Goal: Task Accomplishment & Management: Manage account settings

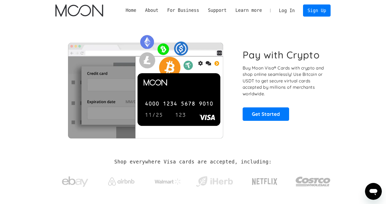
click at [288, 14] on link "Log In" at bounding box center [287, 11] width 25 height 12
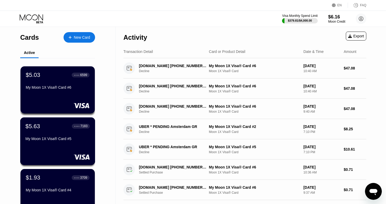
click at [60, 132] on div "$5.63 ● ● ● ● 7183 My Moon 1X Visa® Card #5" at bounding box center [57, 132] width 64 height 20
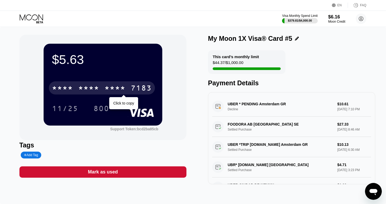
click at [141, 85] on div "7183" at bounding box center [141, 88] width 21 height 8
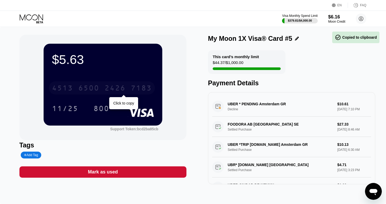
click at [141, 85] on div "7183" at bounding box center [141, 88] width 21 height 8
click at [139, 86] on div "7183" at bounding box center [141, 88] width 21 height 8
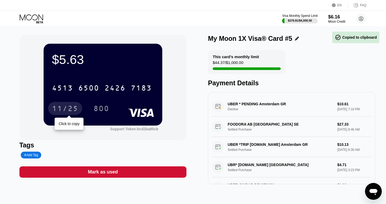
click at [69, 109] on div "11/25" at bounding box center [65, 109] width 26 height 8
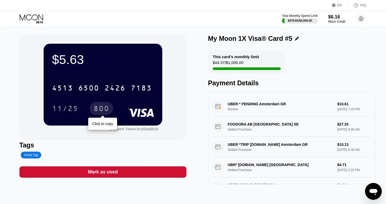
click at [98, 110] on div "800" at bounding box center [102, 109] width 16 height 8
